Goal: Transaction & Acquisition: Purchase product/service

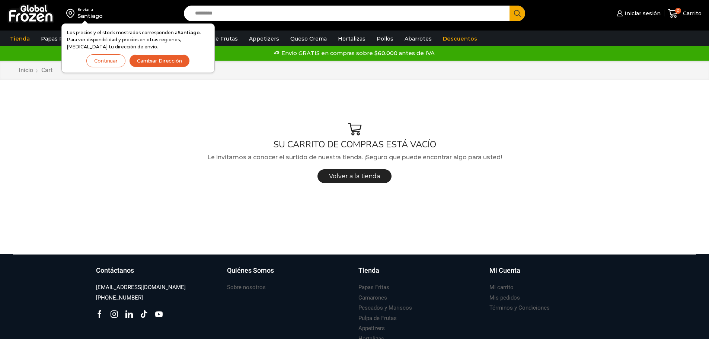
click at [155, 121] on div "SU CARRITO DE COMPRAS ESTÁ VACÍO Le invitamos a conocer el surtido de nuestra t…" at bounding box center [354, 154] width 683 height 131
click at [638, 14] on span "Iniciar sesión" at bounding box center [642, 13] width 38 height 7
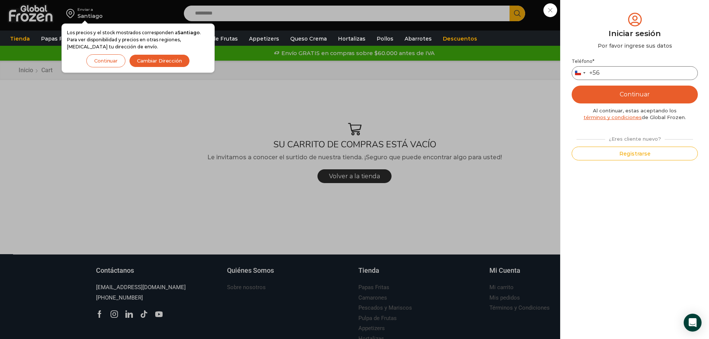
click at [627, 74] on input "Teléfono *" at bounding box center [635, 73] width 126 height 14
type input "*********"
click at [629, 93] on button "Continuar" at bounding box center [635, 95] width 126 height 18
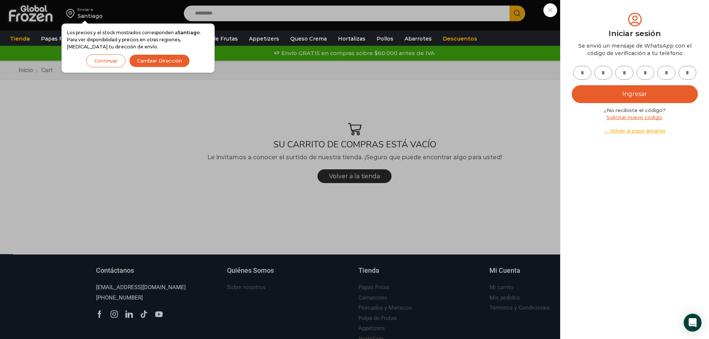
click at [583, 72] on input "text" at bounding box center [583, 73] width 18 height 14
type input "*"
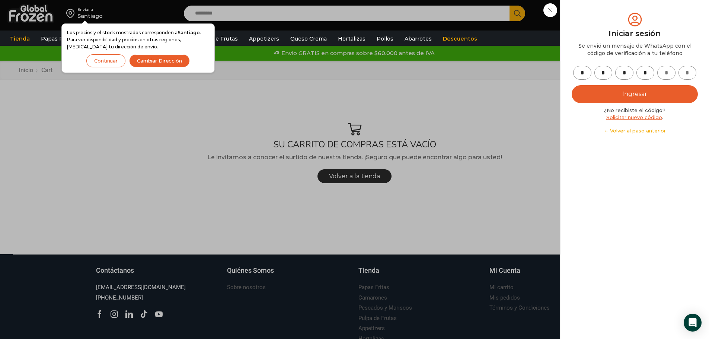
type input "*"
click at [611, 92] on button "Ingresar" at bounding box center [635, 94] width 126 height 18
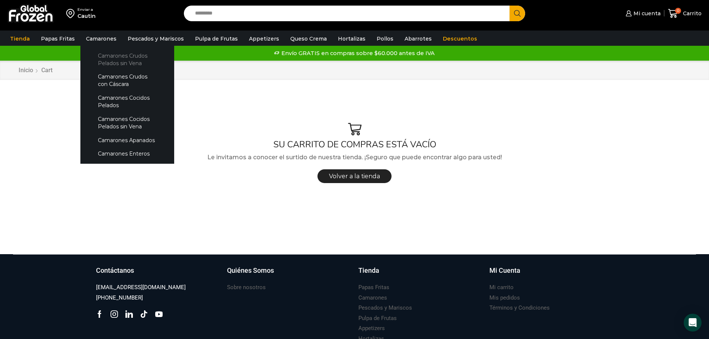
click at [117, 58] on link "Camarones Crudos Pelados sin Vena" at bounding box center [127, 59] width 79 height 21
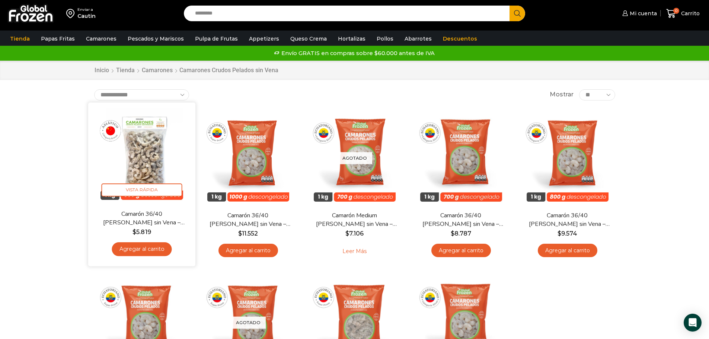
click at [145, 150] on img at bounding box center [142, 156] width 96 height 96
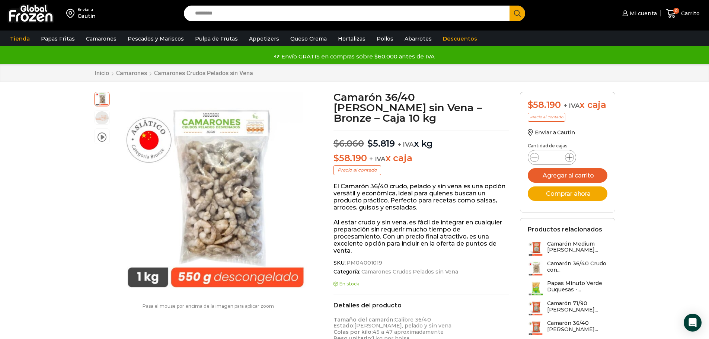
click at [571, 161] on icon at bounding box center [570, 158] width 6 height 6
type input "*"
click at [566, 183] on button "Agregar al carrito" at bounding box center [568, 175] width 80 height 15
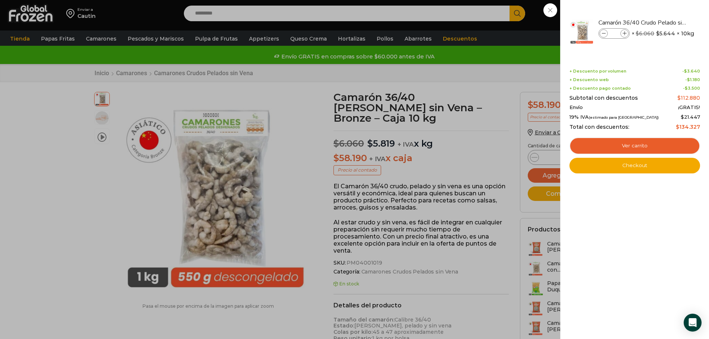
click at [665, 22] on div "2 Carrito 2 2 Shopping Cart *" at bounding box center [683, 14] width 37 height 18
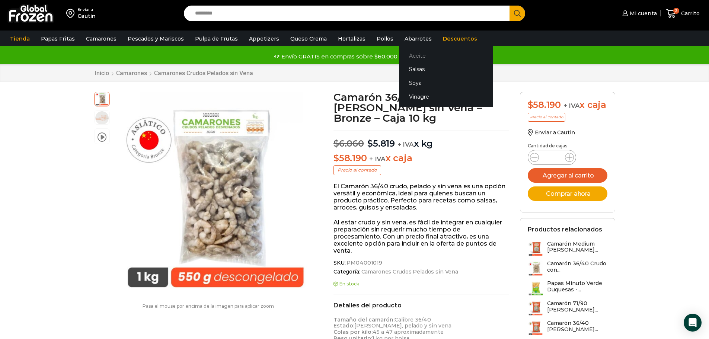
click at [407, 55] on link "Aceite" at bounding box center [446, 56] width 94 height 14
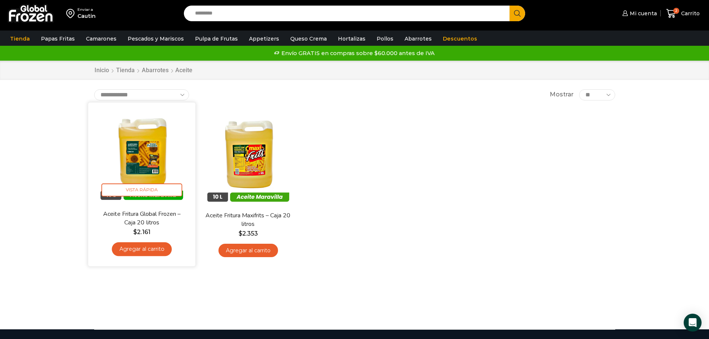
click at [137, 252] on link "Agregar al carrito" at bounding box center [142, 249] width 60 height 14
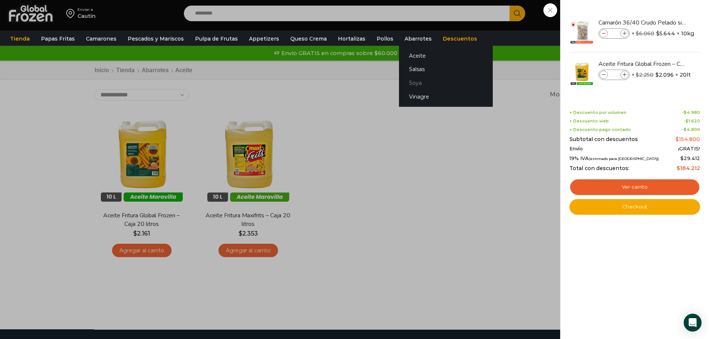
click at [403, 80] on link "Soya" at bounding box center [446, 83] width 94 height 14
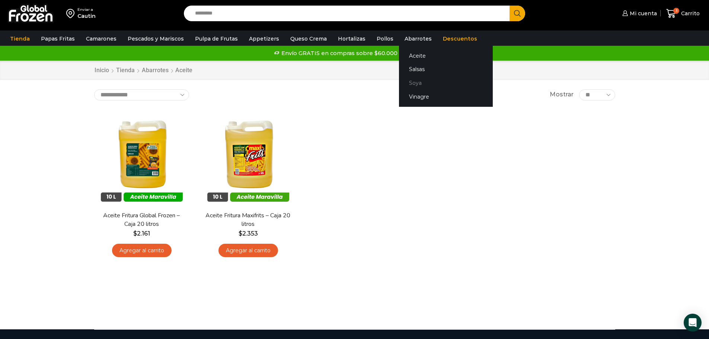
click at [403, 83] on link "Soya" at bounding box center [446, 83] width 94 height 14
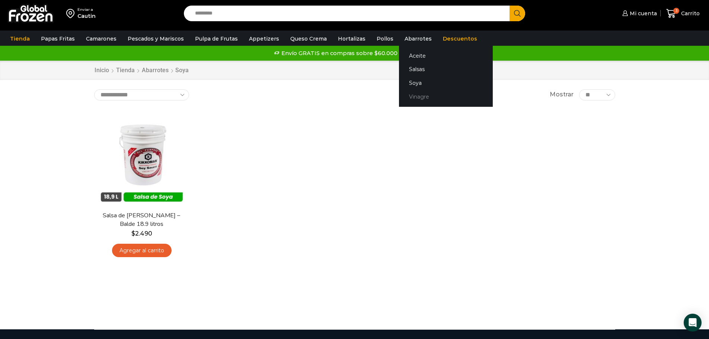
click at [403, 95] on link "Vinagre" at bounding box center [446, 97] width 94 height 14
